Goal: Register for event/course

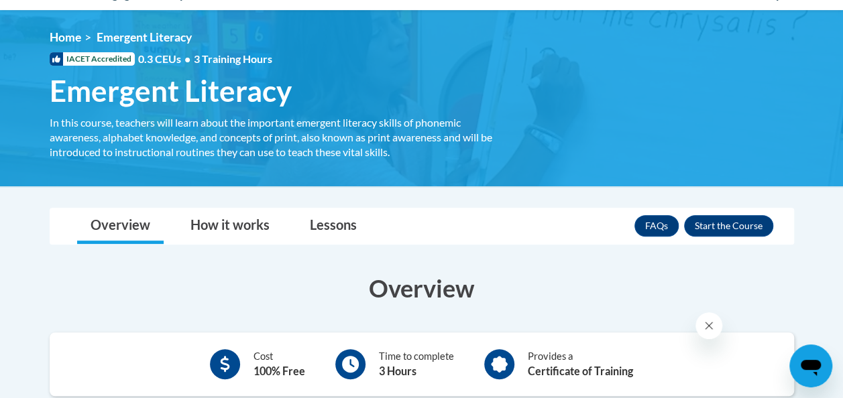
scroll to position [98, 0]
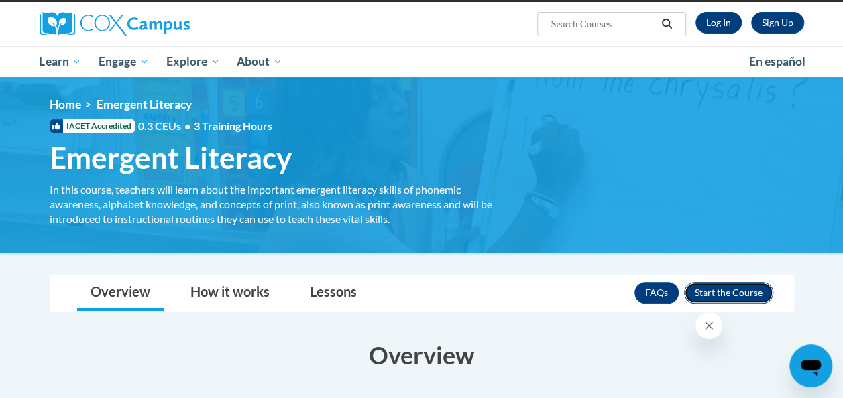
click at [717, 292] on button "Enroll" at bounding box center [728, 292] width 89 height 21
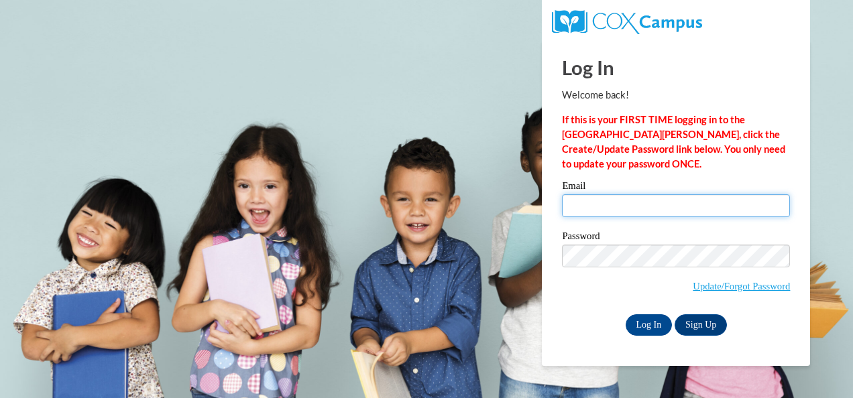
click at [596, 200] on input "Email" at bounding box center [676, 205] width 228 height 23
click at [454, 127] on body "This site uses cookies to help improve your learning experience. By continuing …" at bounding box center [426, 199] width 853 height 398
